Goal: Transaction & Acquisition: Purchase product/service

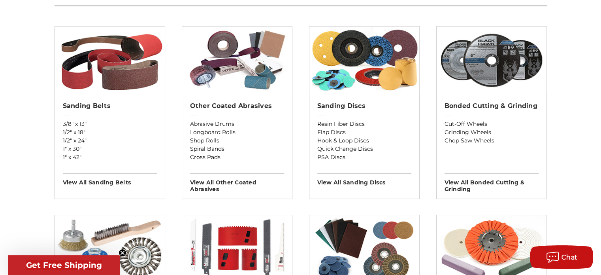
scroll to position [316, 0]
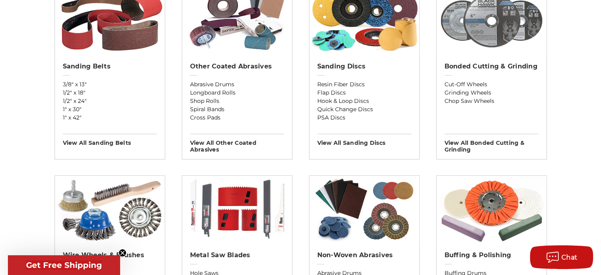
click at [471, 40] on img at bounding box center [492, 20] width 110 height 67
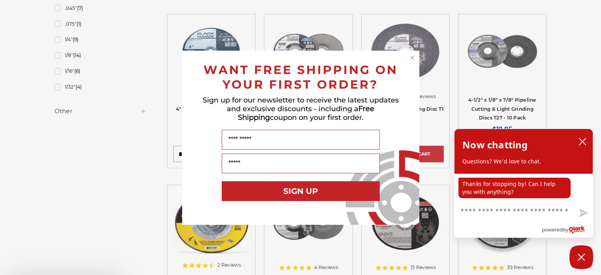
scroll to position [632, 0]
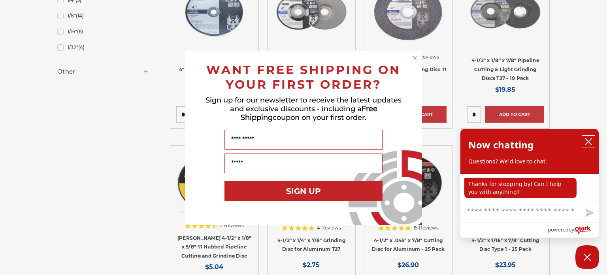
click at [592, 140] on button "close chatbox" at bounding box center [588, 142] width 13 height 12
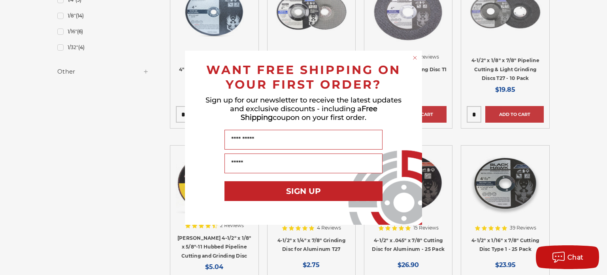
click at [413, 56] on icon "Close dialog" at bounding box center [414, 57] width 3 height 3
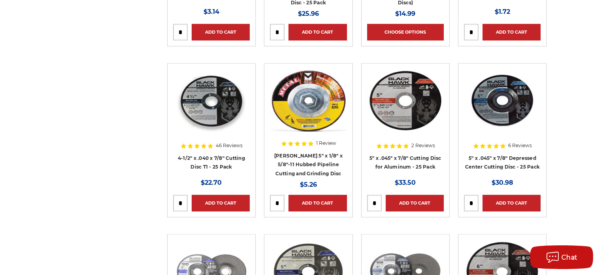
scroll to position [1067, 0]
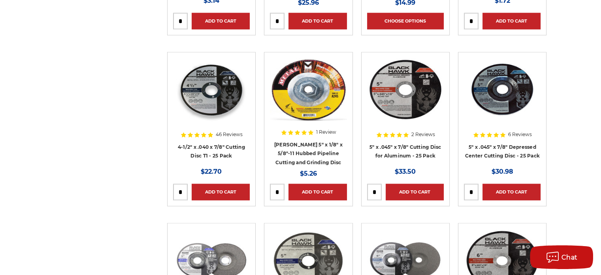
click at [200, 106] on img at bounding box center [211, 89] width 77 height 63
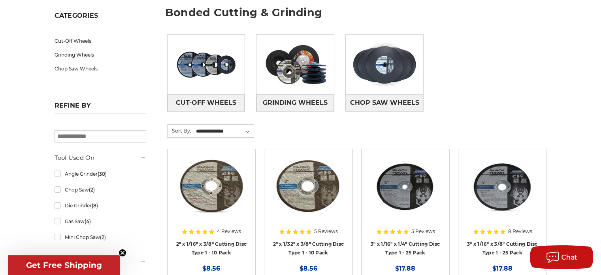
scroll to position [119, 0]
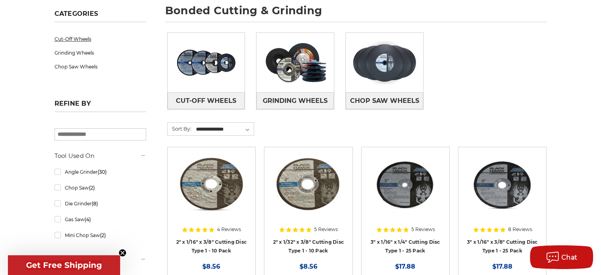
click at [76, 40] on link "Cut-Off Wheels" at bounding box center [101, 39] width 92 height 14
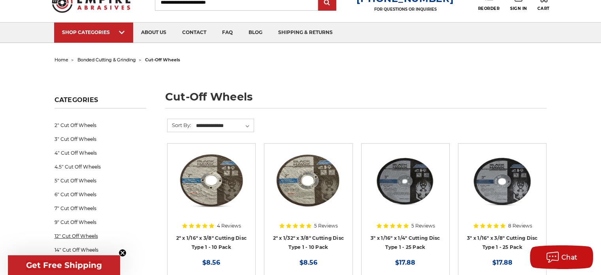
scroll to position [79, 0]
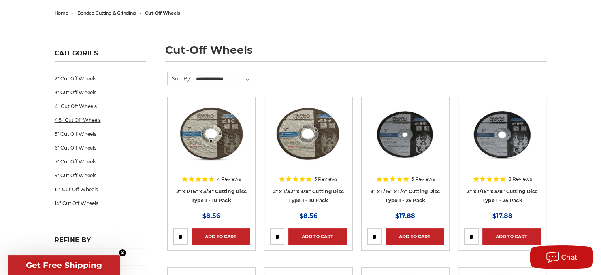
click at [84, 120] on link "4.5" Cut Off Wheels" at bounding box center [101, 120] width 92 height 14
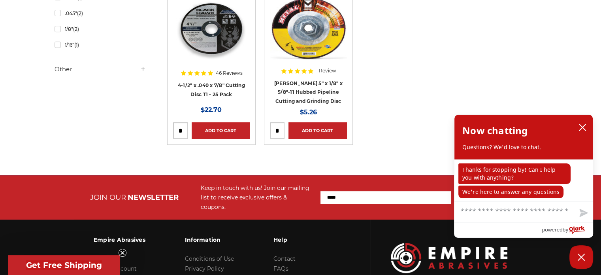
scroll to position [316, 0]
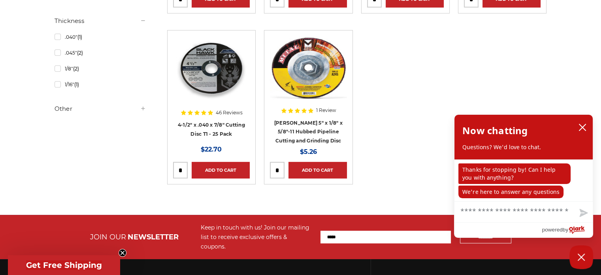
click at [209, 79] on img at bounding box center [211, 67] width 77 height 63
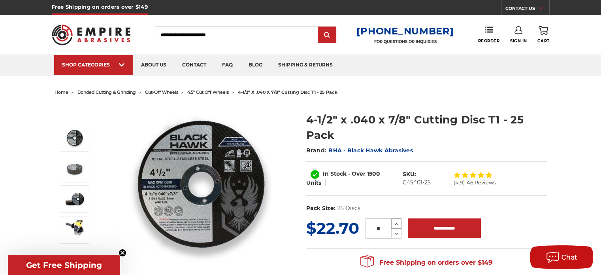
click at [397, 224] on icon at bounding box center [397, 223] width 6 height 7
type input "*"
click at [437, 228] on input "**********" at bounding box center [444, 228] width 73 height 20
type input "**********"
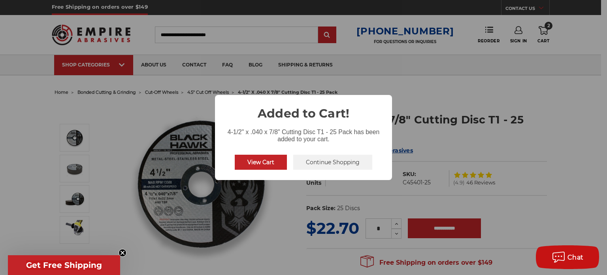
click at [344, 166] on button "Continue Shopping" at bounding box center [332, 162] width 79 height 15
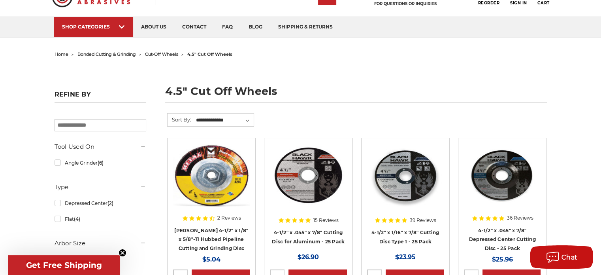
scroll to position [40, 0]
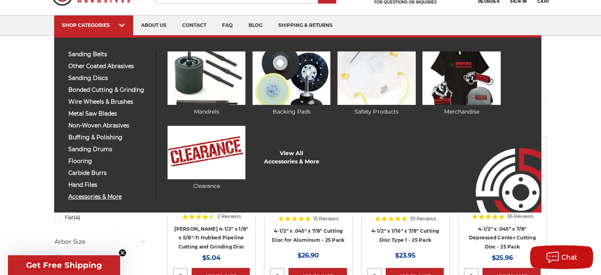
click at [88, 198] on span "accessories & more" at bounding box center [109, 197] width 82 height 6
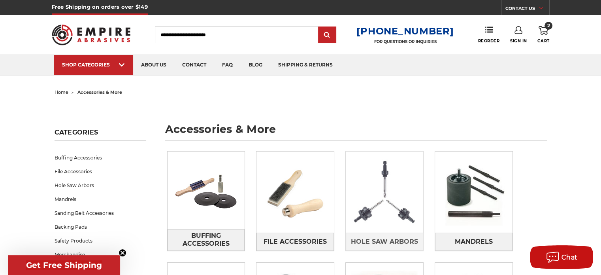
click at [386, 202] on img at bounding box center [384, 191] width 77 height 77
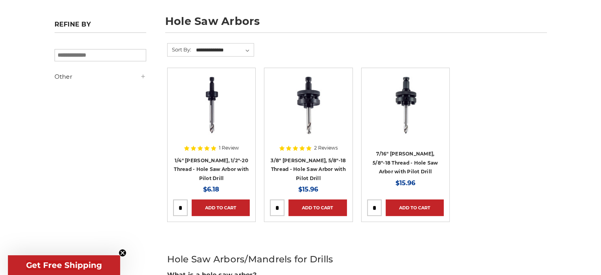
scroll to position [158, 0]
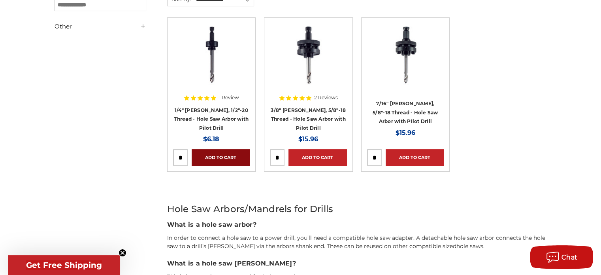
click at [214, 154] on link "Add to Cart" at bounding box center [221, 157] width 58 height 17
click at [182, 158] on input "tel" at bounding box center [180, 157] width 14 height 16
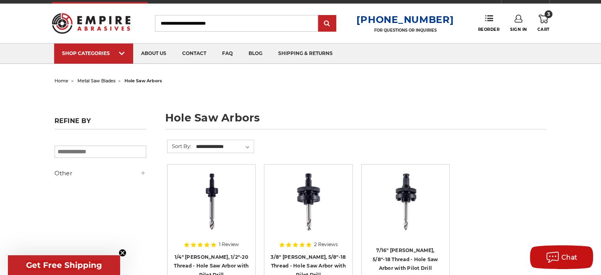
scroll to position [0, 0]
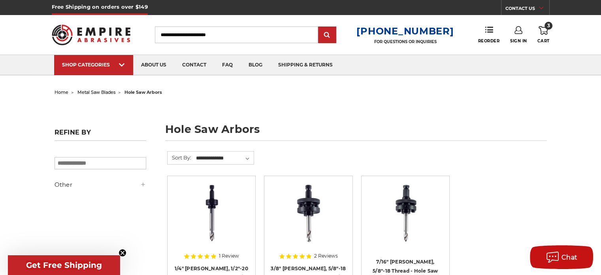
click at [546, 32] on use at bounding box center [543, 30] width 9 height 9
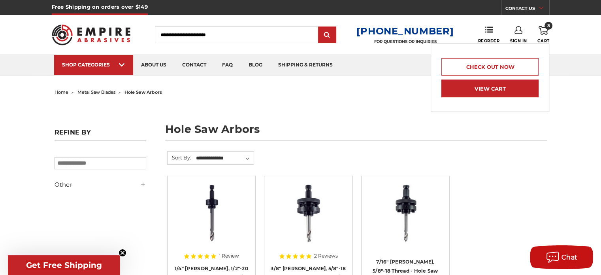
click at [499, 88] on link "View Cart" at bounding box center [489, 88] width 97 height 18
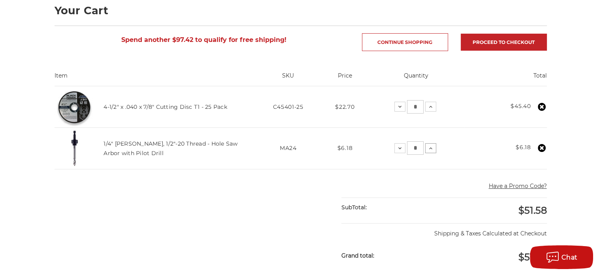
click at [432, 148] on icon at bounding box center [431, 148] width 6 height 6
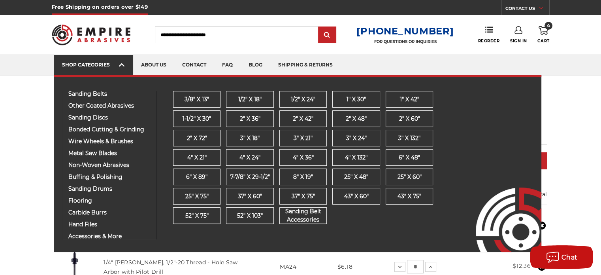
click at [105, 68] on link "SHOP CATEGORIES" at bounding box center [93, 65] width 79 height 20
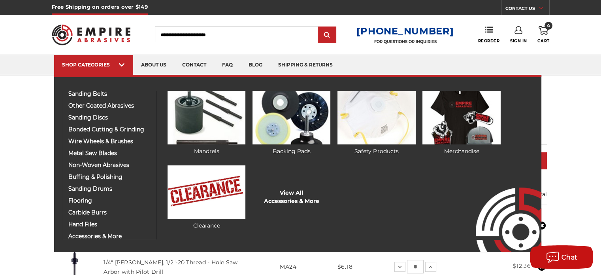
click at [104, 240] on div "sanding belts 3/8" x 13" 1/2" x 18" 1/2" x 24" 1" x 30" 1" x 42" 1-1/2" x 30" 2…" at bounding box center [297, 163] width 487 height 177
click at [96, 238] on span "accessories & more" at bounding box center [109, 236] width 82 height 6
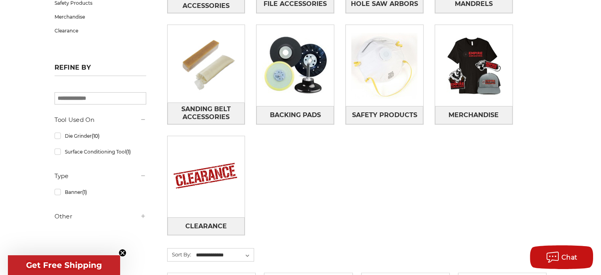
scroll to position [316, 0]
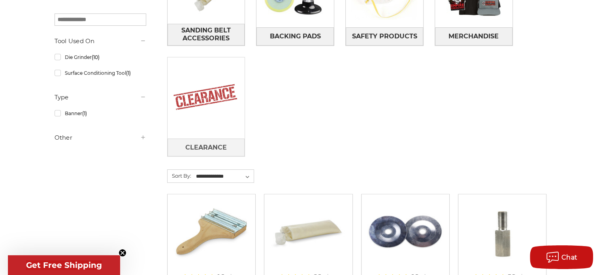
click at [196, 113] on img at bounding box center [206, 97] width 77 height 77
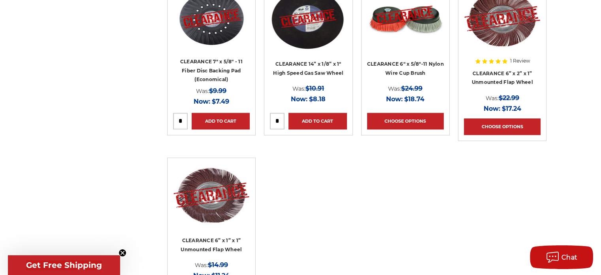
scroll to position [1027, 0]
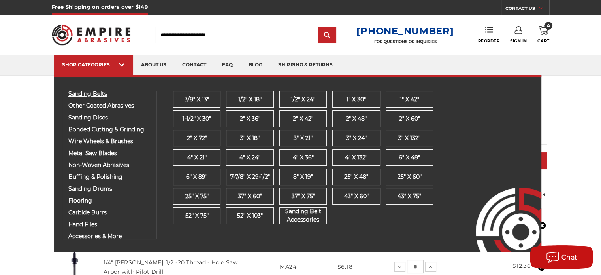
click at [92, 92] on span "sanding belts" at bounding box center [109, 94] width 82 height 6
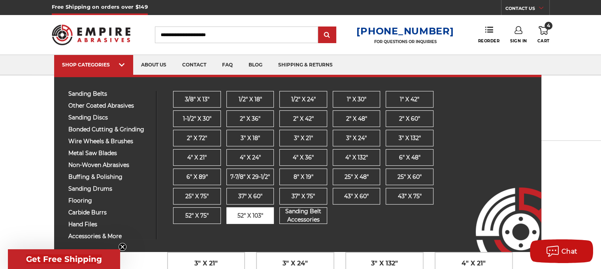
click at [255, 218] on span "52" x 103"" at bounding box center [250, 215] width 26 height 8
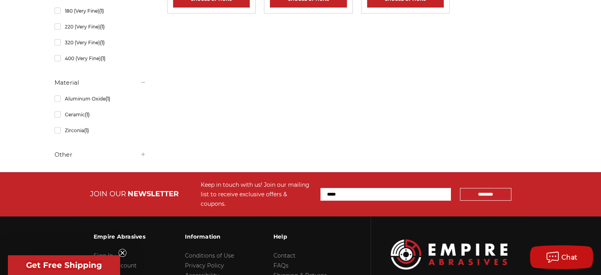
scroll to position [79, 0]
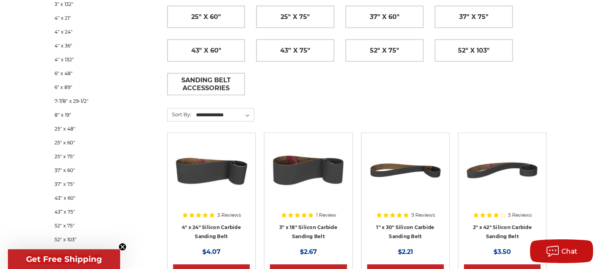
scroll to position [356, 0]
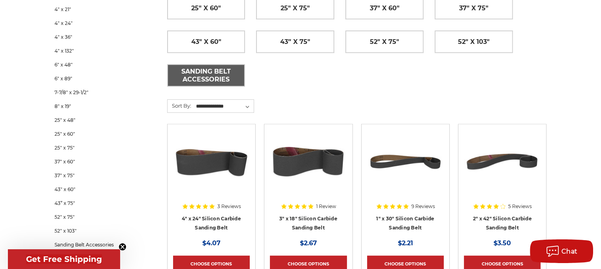
click at [200, 82] on span "Sanding Belt Accessories" at bounding box center [206, 75] width 77 height 21
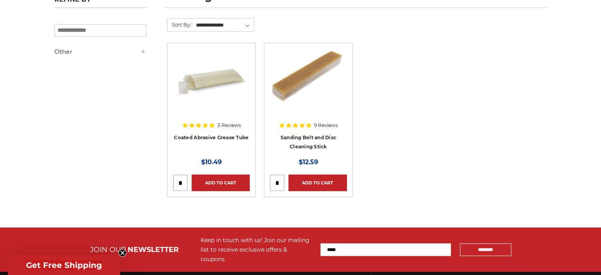
scroll to position [158, 0]
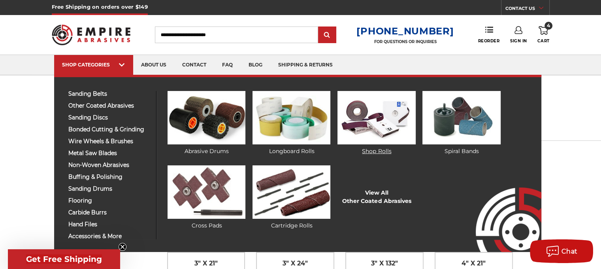
click at [387, 109] on img at bounding box center [376, 117] width 78 height 53
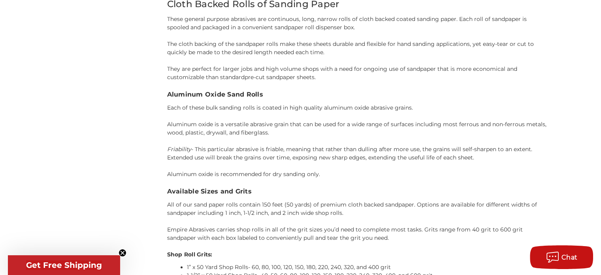
scroll to position [323, 0]
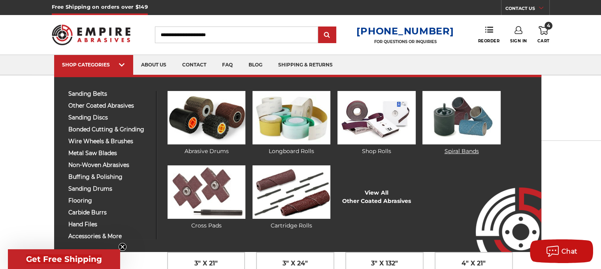
click at [467, 120] on img at bounding box center [461, 117] width 78 height 53
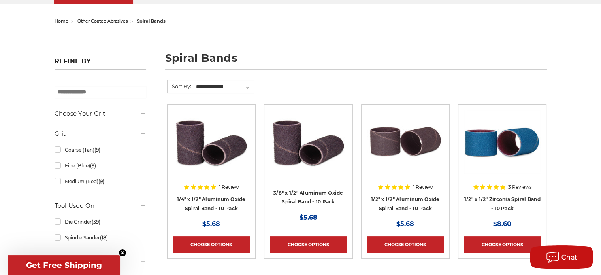
scroll to position [119, 0]
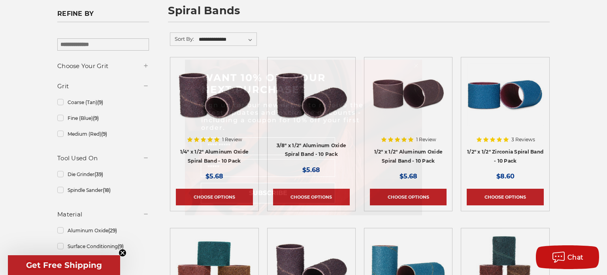
click at [147, 110] on div "Close dialog WANT 10% OFF YOUR NEXT PURCHASE? Sign up for our newsletter to rec…" at bounding box center [303, 137] width 607 height 275
click at [415, 68] on circle "Close dialog" at bounding box center [417, 66] width 8 height 8
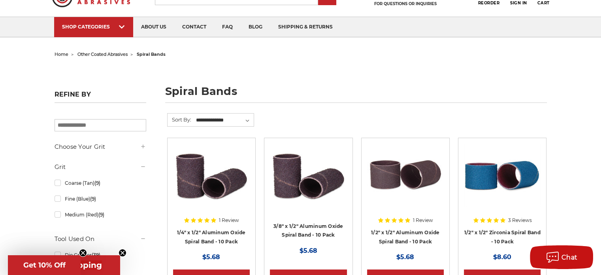
scroll to position [0, 0]
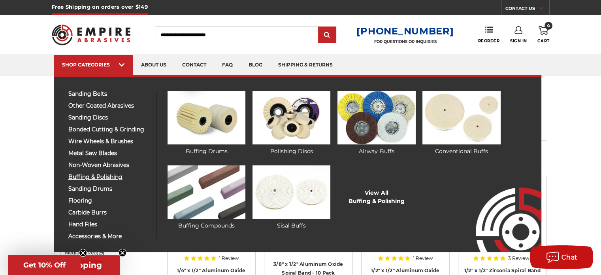
click at [94, 175] on span "buffing & polishing" at bounding box center [109, 177] width 82 height 6
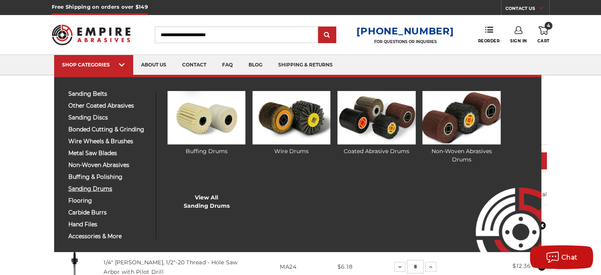
click at [104, 188] on span "sanding drums" at bounding box center [109, 189] width 82 height 6
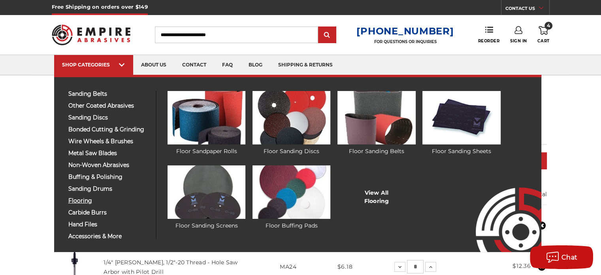
click at [86, 199] on span "flooring" at bounding box center [109, 201] width 82 height 6
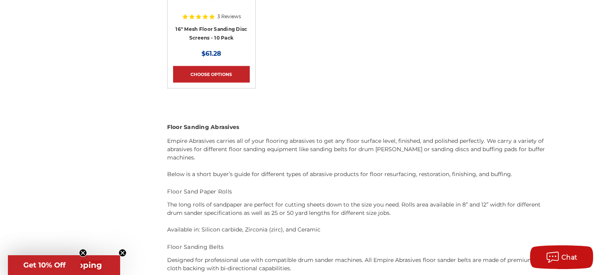
scroll to position [2094, 0]
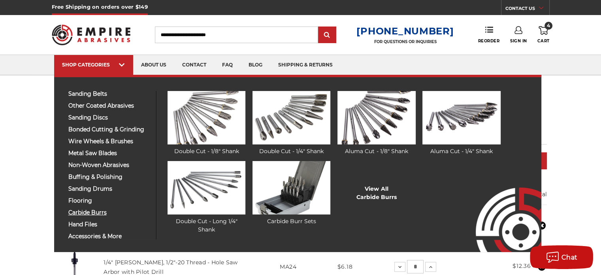
click at [90, 213] on span "carbide burrs" at bounding box center [109, 212] width 82 height 6
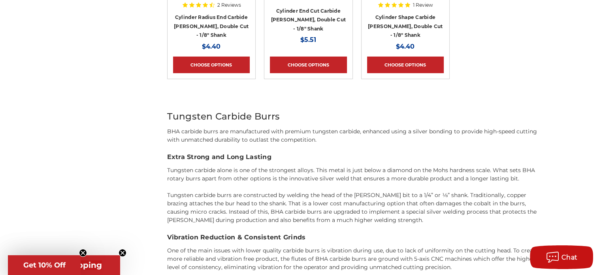
scroll to position [2727, 0]
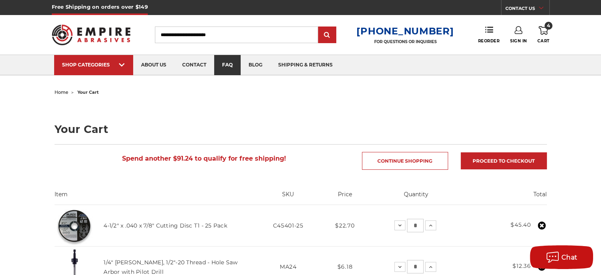
click at [228, 66] on link "faq" at bounding box center [227, 65] width 26 height 20
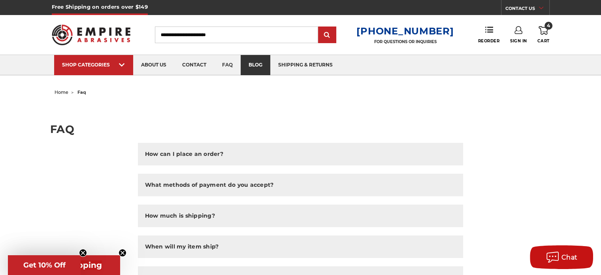
click at [250, 63] on link "blog" at bounding box center [256, 65] width 30 height 20
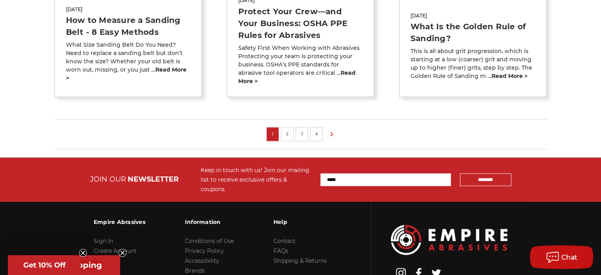
scroll to position [711, 0]
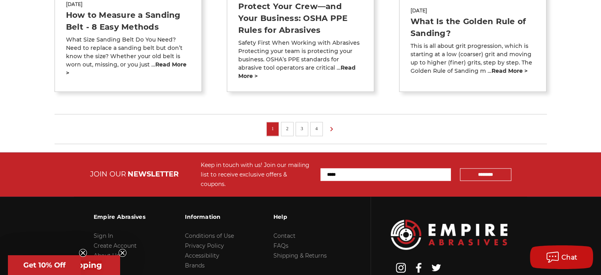
click at [289, 124] on link "2" at bounding box center [287, 128] width 8 height 9
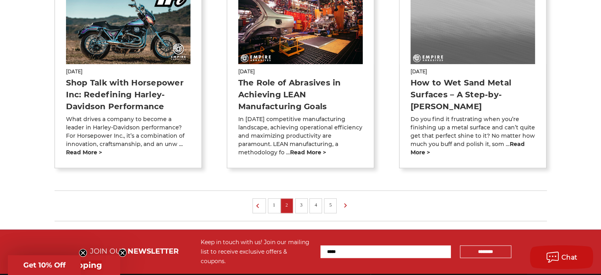
scroll to position [711, 0]
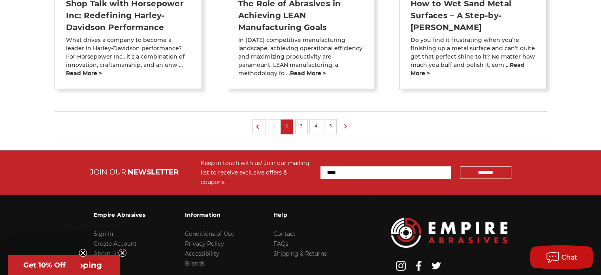
click at [272, 121] on link "1" at bounding box center [274, 125] width 8 height 9
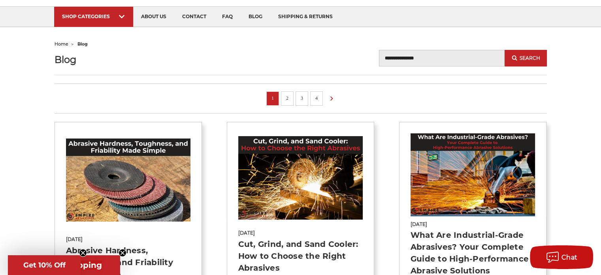
scroll to position [79, 0]
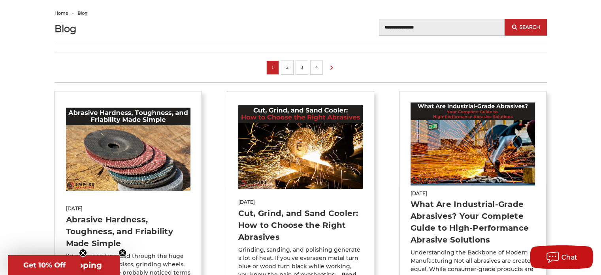
click at [146, 169] on img at bounding box center [128, 148] width 125 height 83
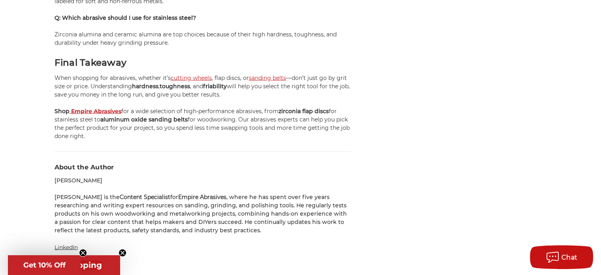
scroll to position [1502, 0]
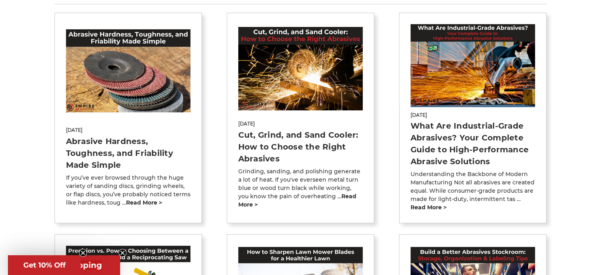
scroll to position [158, 0]
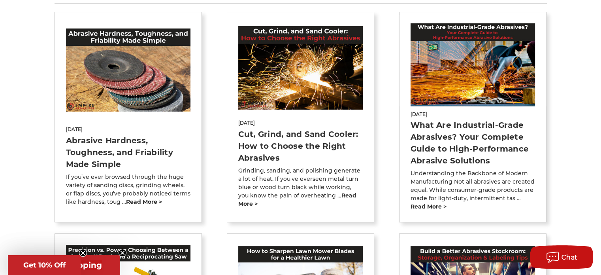
click at [266, 58] on img at bounding box center [300, 67] width 125 height 83
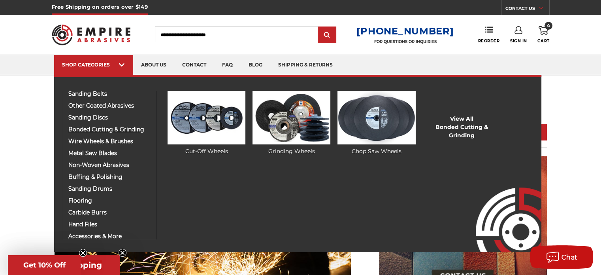
click at [92, 130] on span "bonded cutting & grinding" at bounding box center [109, 129] width 82 height 6
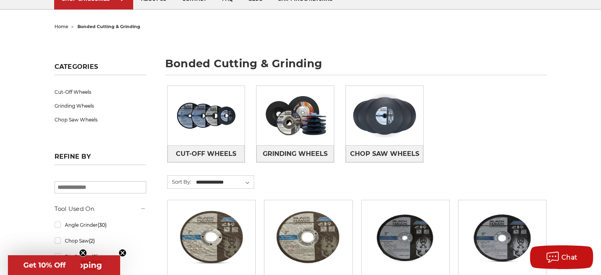
scroll to position [158, 0]
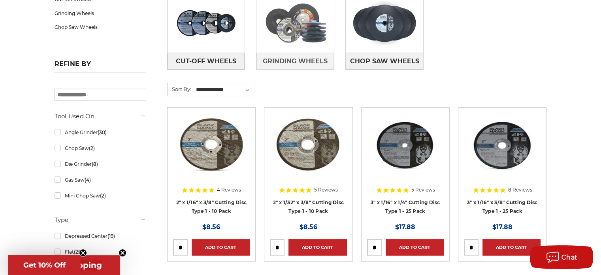
click at [317, 41] on img at bounding box center [294, 23] width 77 height 55
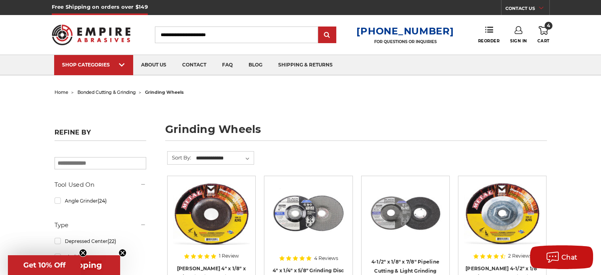
click at [545, 26] on span "4" at bounding box center [549, 26] width 8 height 8
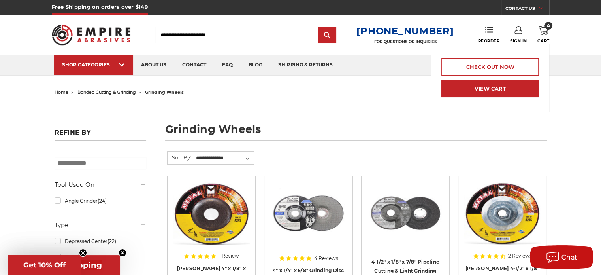
click at [476, 92] on link "View Cart" at bounding box center [489, 88] width 97 height 18
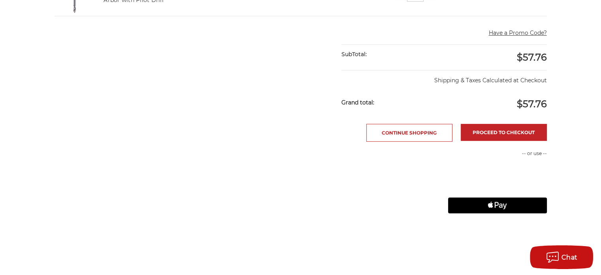
scroll to position [277, 0]
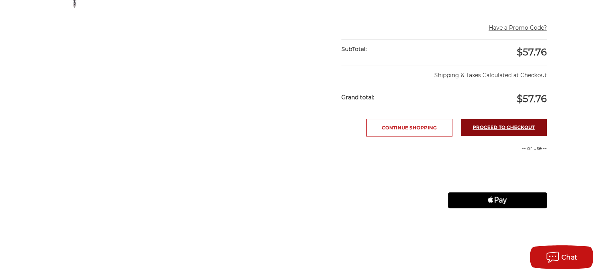
click at [517, 123] on link "Proceed to checkout" at bounding box center [504, 127] width 86 height 17
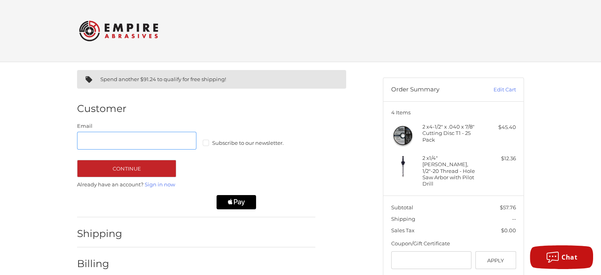
scroll to position [37, 0]
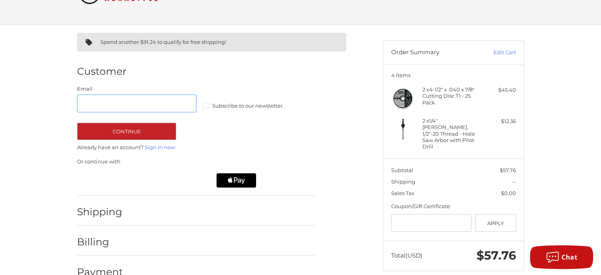
click at [106, 107] on input "Email" at bounding box center [136, 103] width 119 height 18
type input "**********"
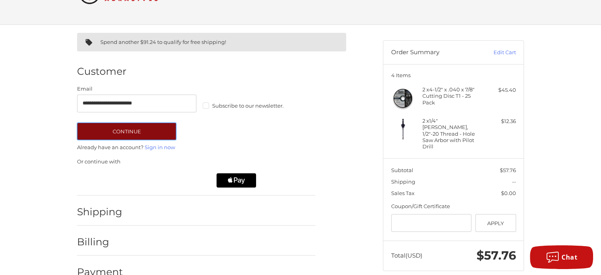
click at [132, 130] on button "Continue" at bounding box center [126, 130] width 99 height 17
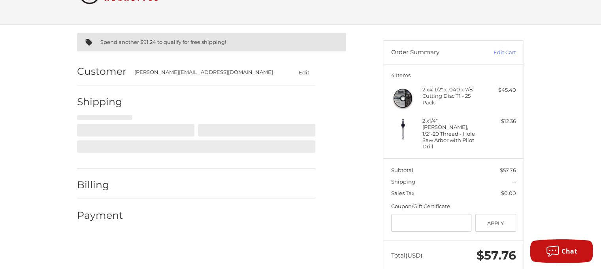
select select "**"
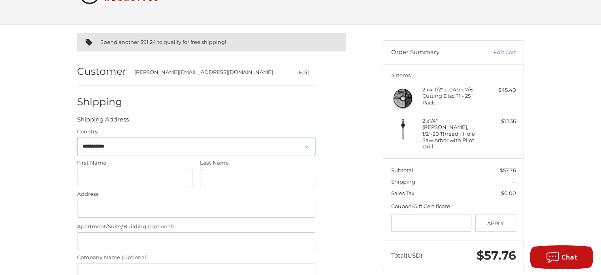
scroll to position [67, 0]
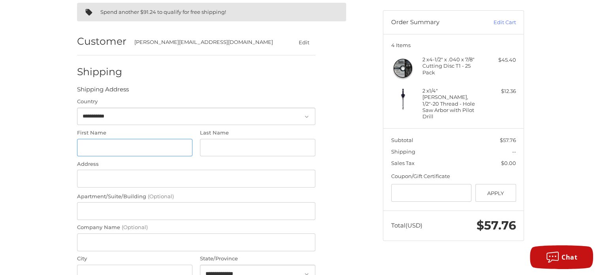
click at [123, 147] on input "First Name" at bounding box center [134, 148] width 115 height 18
type input "***"
type input "****"
type input "**********"
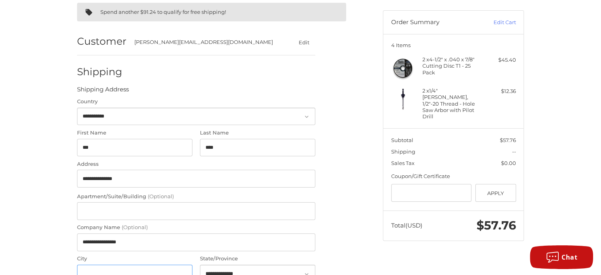
type input "**********"
select select "**"
type input "*****"
type input "**********"
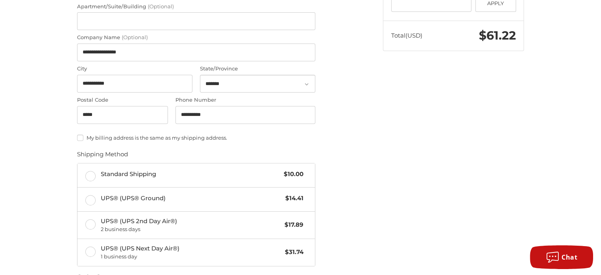
scroll to position [304, 0]
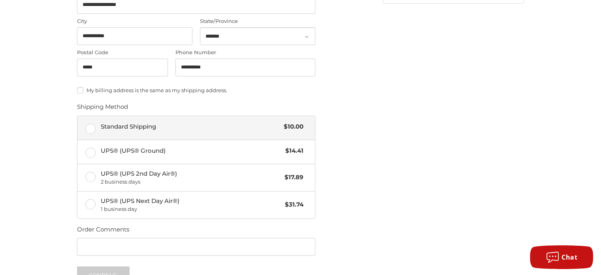
click at [94, 126] on label "Standard Shipping $10.00" at bounding box center [195, 128] width 237 height 24
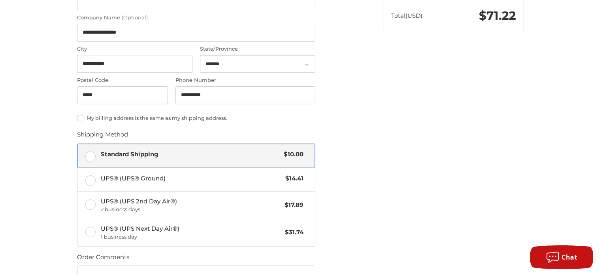
scroll to position [390, 0]
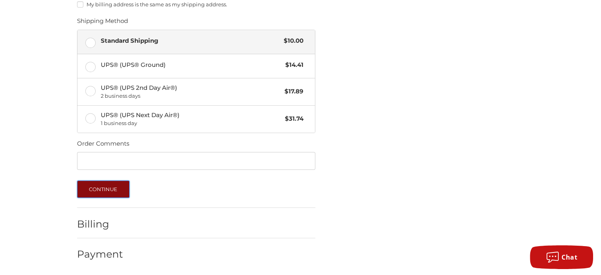
click at [111, 188] on button "Continue" at bounding box center [103, 188] width 53 height 17
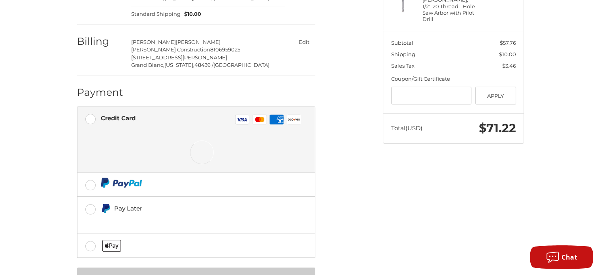
scroll to position [195, 0]
